Goal: Task Accomplishment & Management: Manage account settings

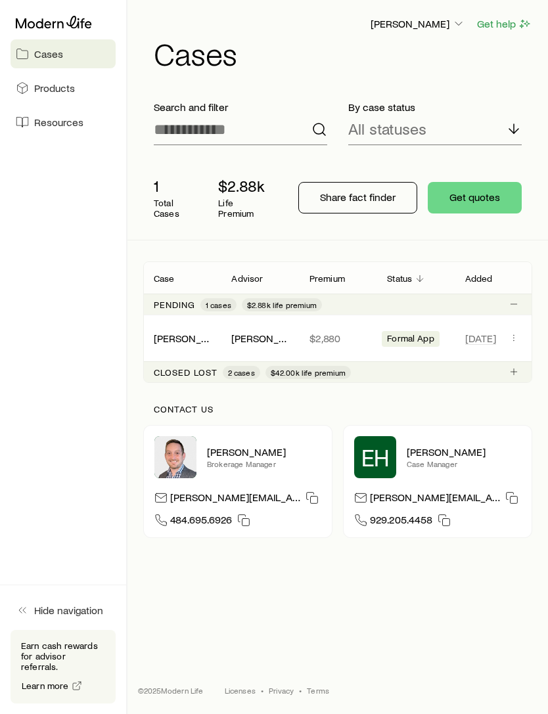
click at [177, 336] on link "[PERSON_NAME]" at bounding box center [193, 338] width 79 height 12
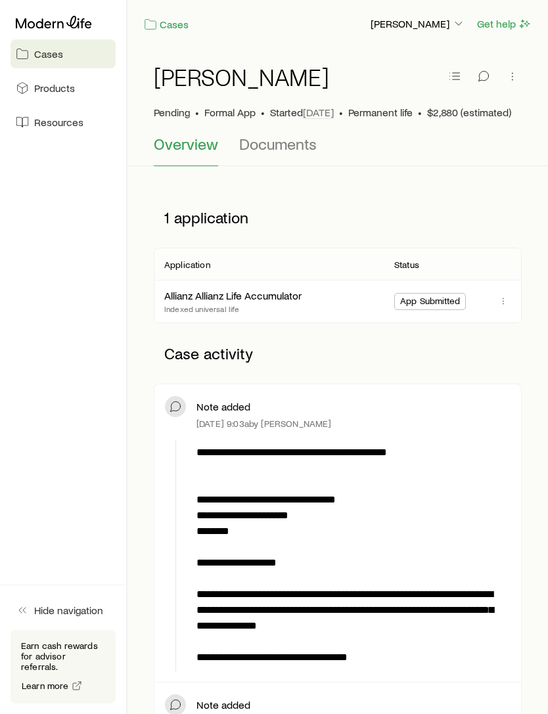
click at [191, 293] on link "Allianz Allianz Life Accumulator" at bounding box center [232, 295] width 137 height 12
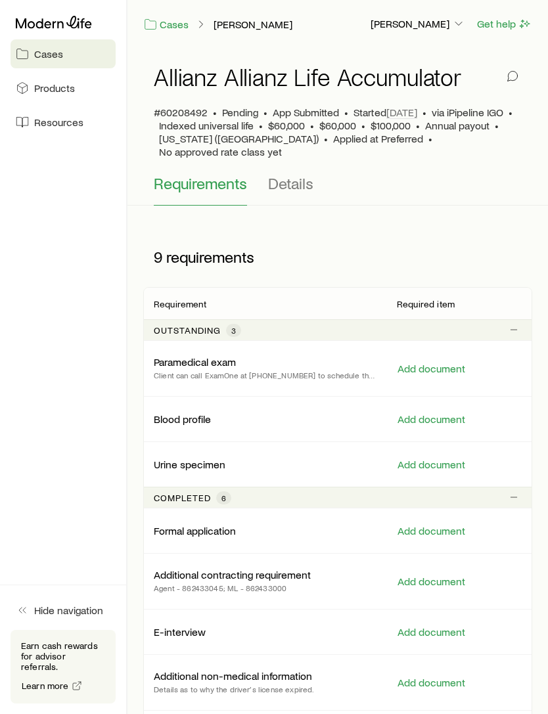
click at [442, 23] on p "[PERSON_NAME]" at bounding box center [418, 23] width 95 height 13
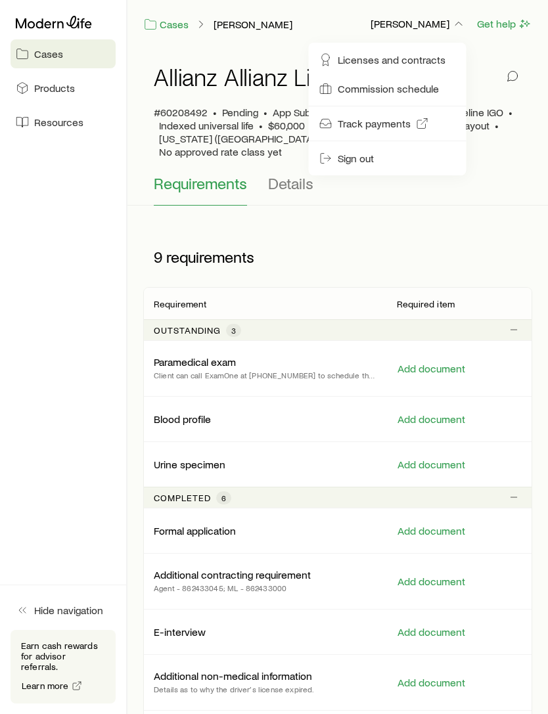
click at [354, 162] on span "Sign out" at bounding box center [356, 158] width 36 height 13
